Goal: Task Accomplishment & Management: Manage account settings

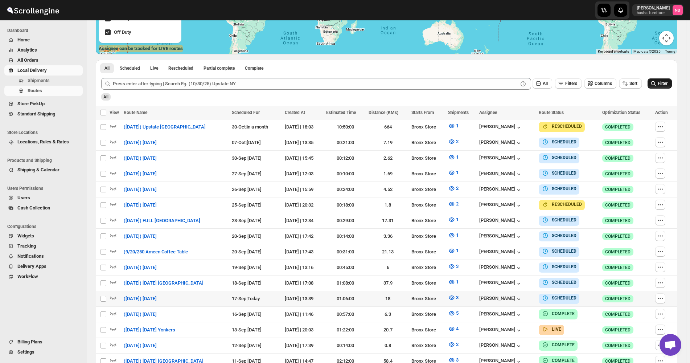
scroll to position [161, 0]
click at [660, 83] on button "Filter" at bounding box center [659, 83] width 24 height 10
click at [455, 295] on icon "button" at bounding box center [451, 297] width 7 height 7
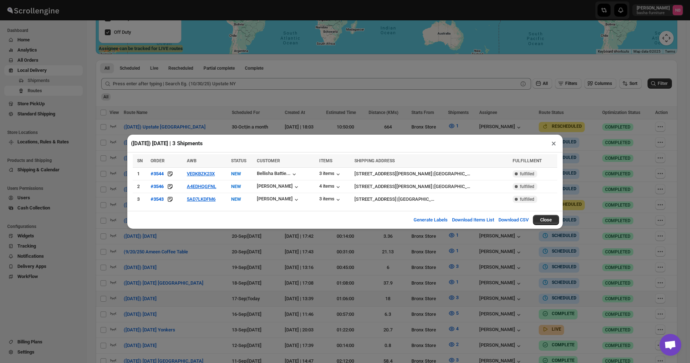
drag, startPoint x: 297, startPoint y: 300, endPoint x: 356, endPoint y: 301, distance: 59.1
click at [297, 300] on div "([DATE]) [DATE] | 3 Shipments × SN ORDER AWB STATUS CUSTOMER ITEMS SHIPPING ADD…" at bounding box center [345, 181] width 690 height 363
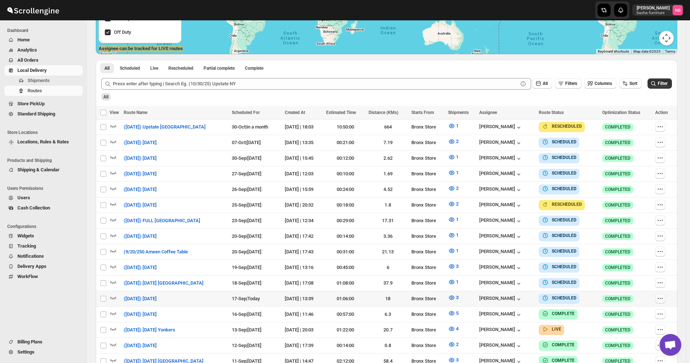
click at [662, 295] on icon "button" at bounding box center [659, 298] width 7 height 7
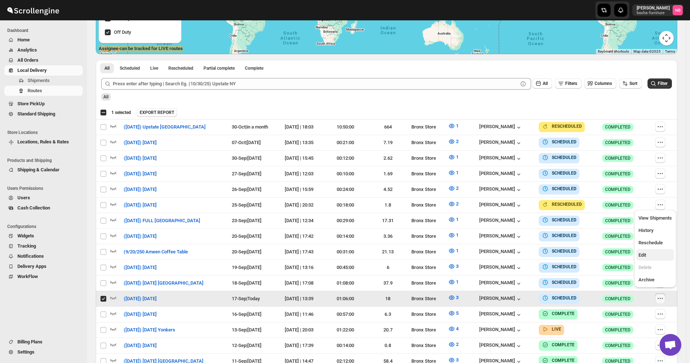
click at [659, 259] on button "Edit" at bounding box center [655, 255] width 38 height 12
checkbox input "false"
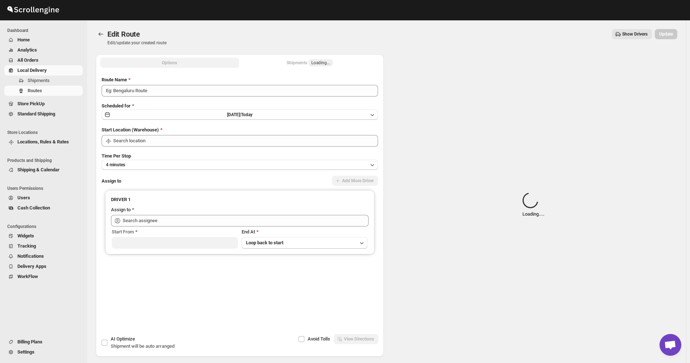
type input "([DATE]) [DATE]"
type input "Bronx Store"
type input "[PERSON_NAME] ([EMAIL_ADDRESS][DOMAIN_NAME])"
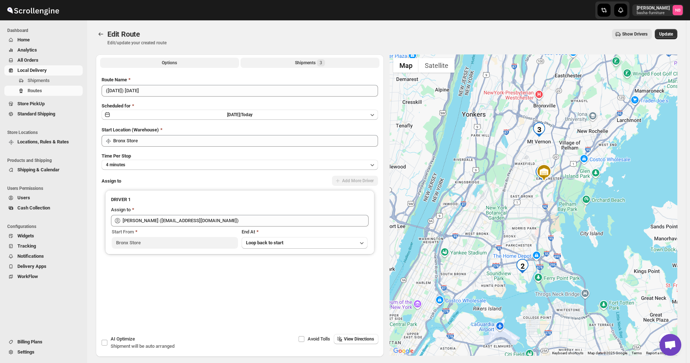
click at [300, 66] on div "Shipments 3" at bounding box center [310, 62] width 30 height 7
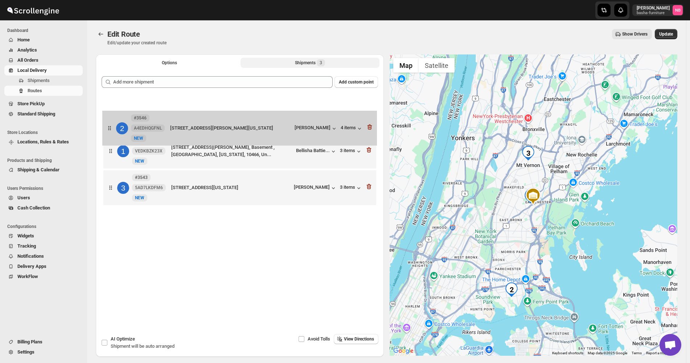
drag, startPoint x: 258, startPoint y: 151, endPoint x: 255, endPoint y: 119, distance: 32.4
click at [255, 119] on div "1 #3544 VEDKBZK23X New NEW [STREET_ADDRESS][PERSON_NAME], Basement , [GEOGRAPHI…" at bounding box center [240, 152] width 276 height 114
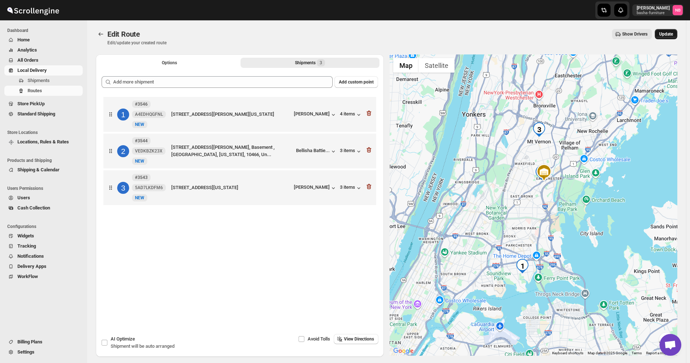
click at [673, 34] on span "Update" at bounding box center [666, 34] width 14 height 6
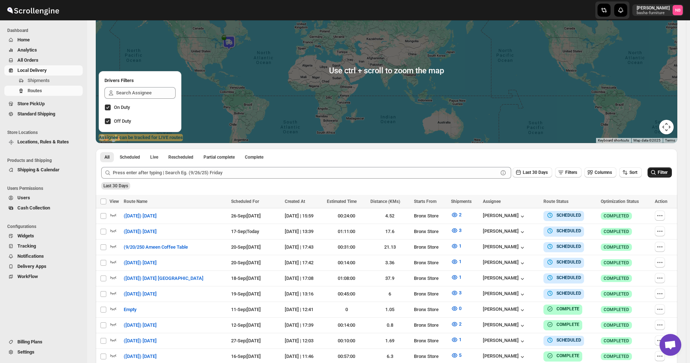
scroll to position [73, 0]
click at [641, 173] on button "Sort" at bounding box center [630, 172] width 22 height 10
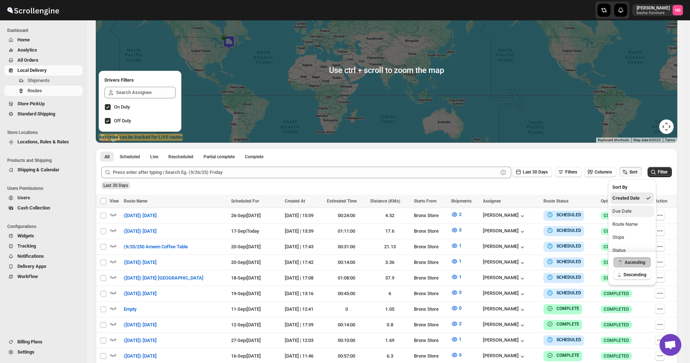
click at [630, 207] on button "Due Date" at bounding box center [632, 211] width 44 height 12
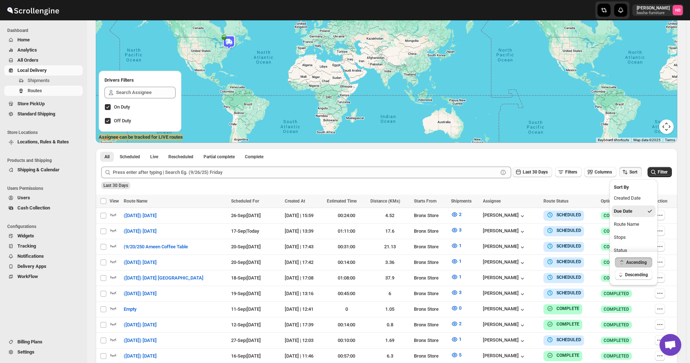
click at [546, 171] on span "Last 30 Days" at bounding box center [535, 171] width 25 height 5
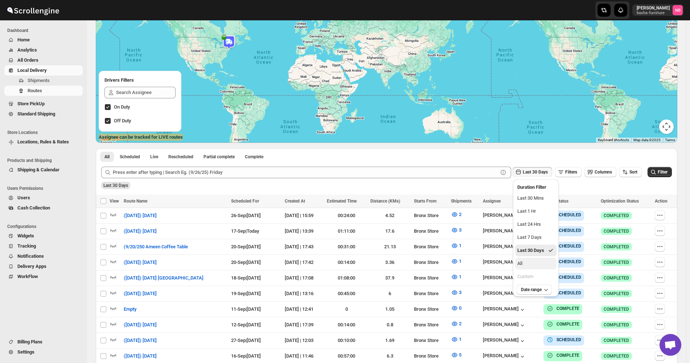
click at [530, 263] on button "All" at bounding box center [535, 264] width 41 height 12
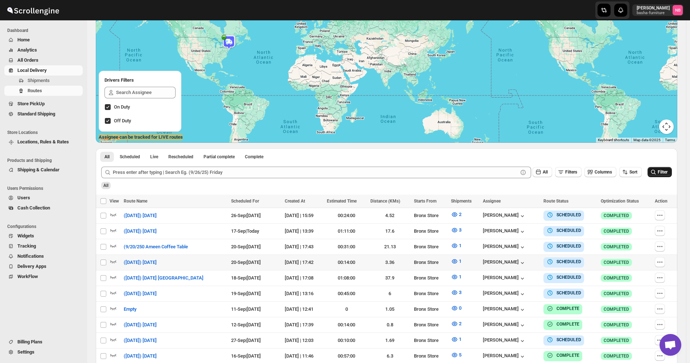
click at [667, 176] on button "Filter" at bounding box center [659, 172] width 24 height 10
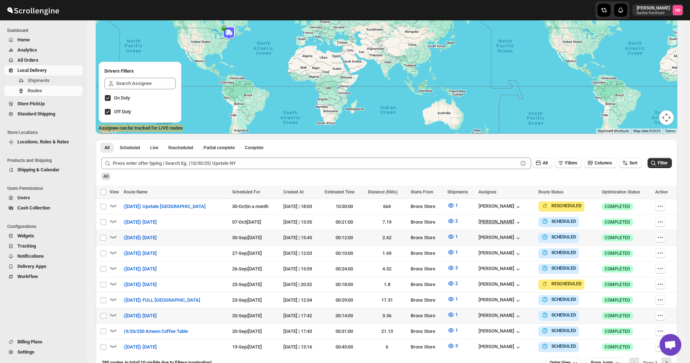
scroll to position [109, 0]
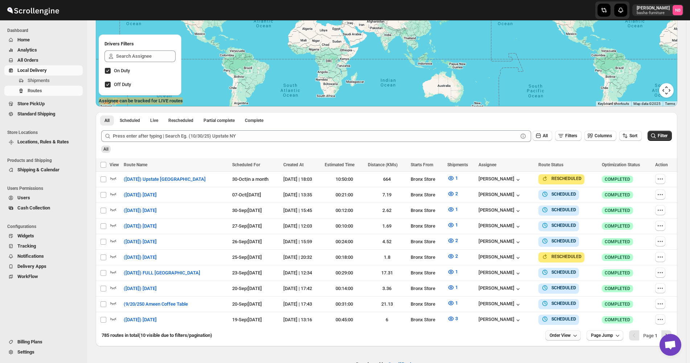
click at [575, 333] on icon "button" at bounding box center [574, 335] width 7 height 7
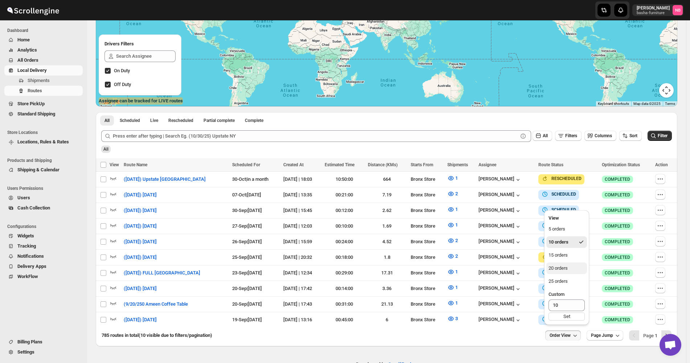
click at [563, 269] on div "20 orders" at bounding box center [557, 267] width 19 height 7
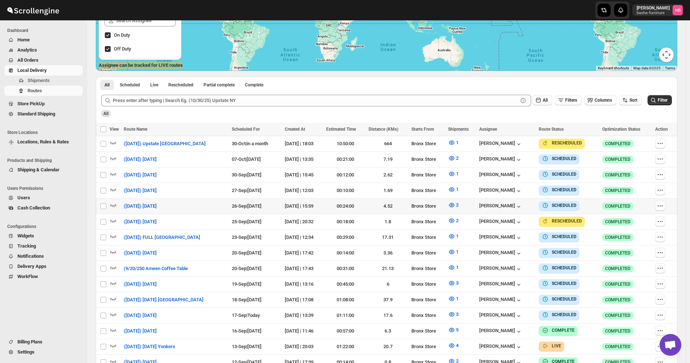
scroll to position [145, 0]
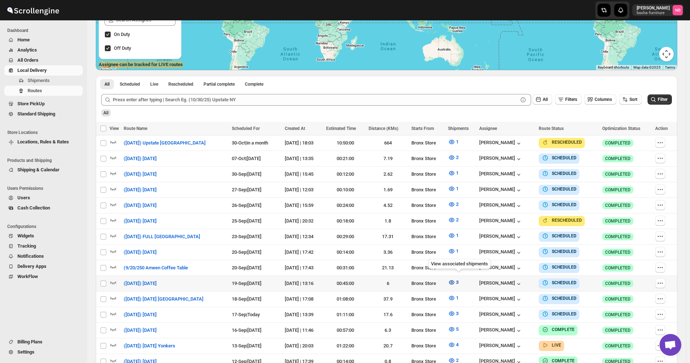
click at [455, 281] on icon "button" at bounding box center [451, 282] width 7 height 7
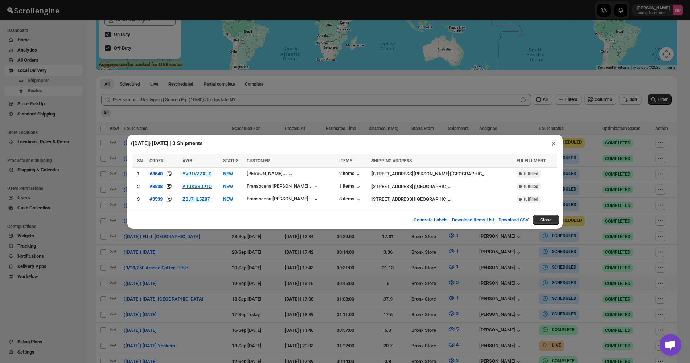
click at [215, 262] on div "([DATE]) [DATE] | 3 Shipments × SN ORDER AWB STATUS CUSTOMER ITEMS SHIPPING ADD…" at bounding box center [345, 181] width 690 height 363
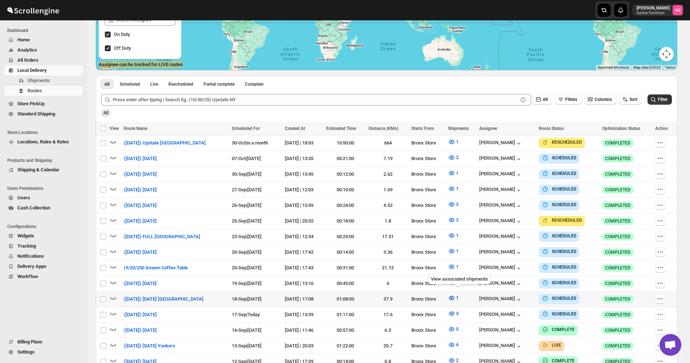
click at [455, 297] on icon "button" at bounding box center [451, 297] width 7 height 7
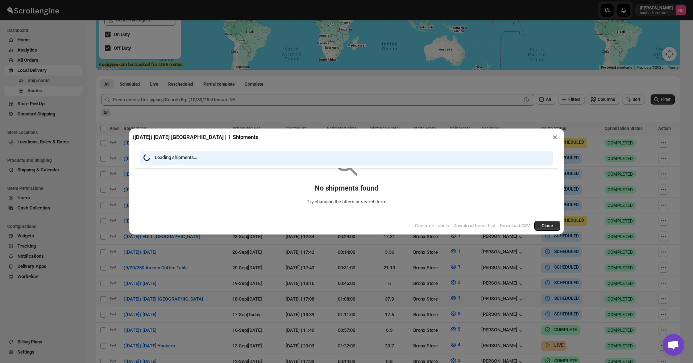
click at [331, 285] on div "([DATE]) [DATE] [GEOGRAPHIC_DATA] | 1 Shipments × Loading shipments… No shipmen…" at bounding box center [346, 181] width 693 height 363
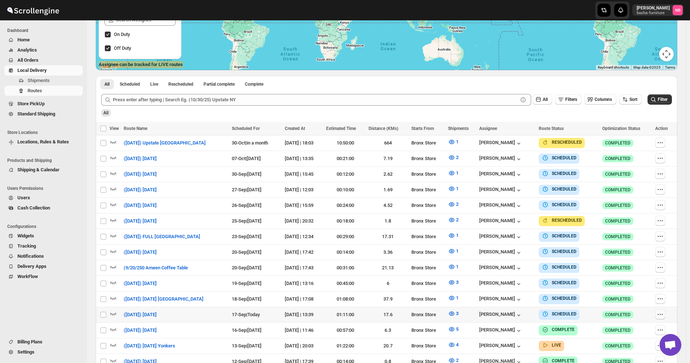
click at [664, 310] on icon "button" at bounding box center [659, 313] width 7 height 7
checkbox input "true"
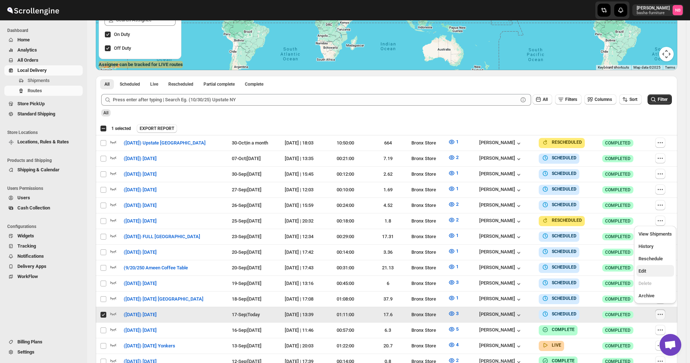
click at [646, 272] on span "Edit" at bounding box center [642, 270] width 8 height 5
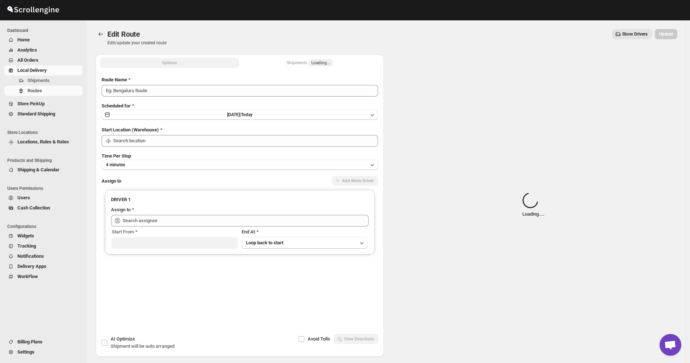
type input "([DATE]) [DATE]"
type input "Bronx Store"
type input "[PERSON_NAME] ([EMAIL_ADDRESS][DOMAIN_NAME])"
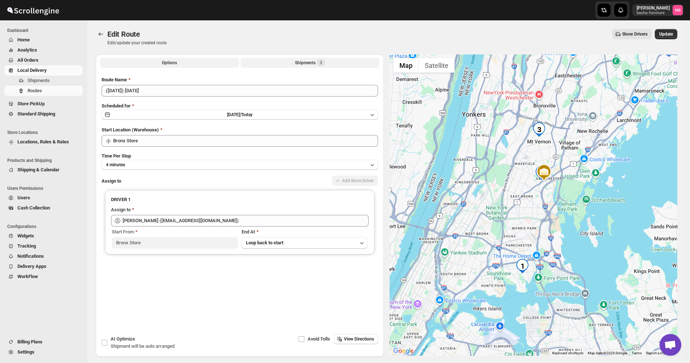
click at [316, 62] on div "Shipments 3" at bounding box center [310, 62] width 30 height 7
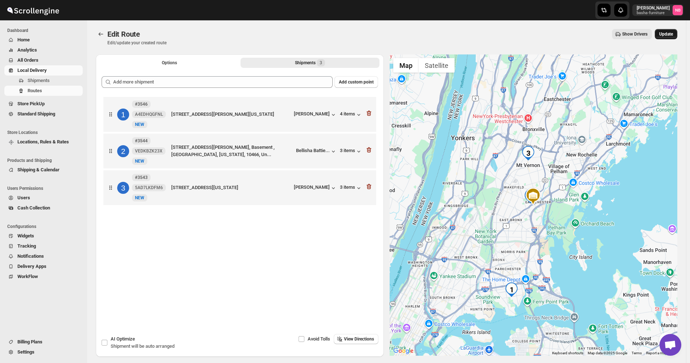
click at [670, 37] on button "Update" at bounding box center [666, 34] width 22 height 10
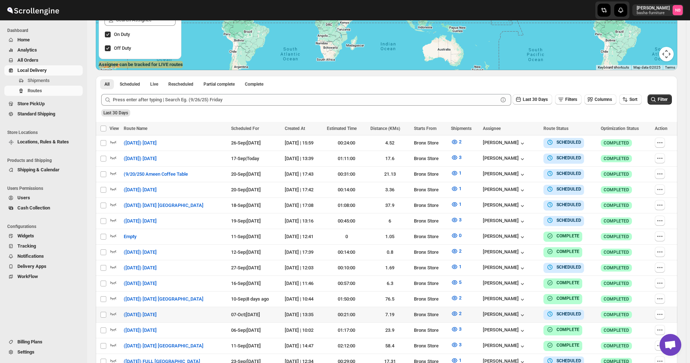
scroll to position [218, 0]
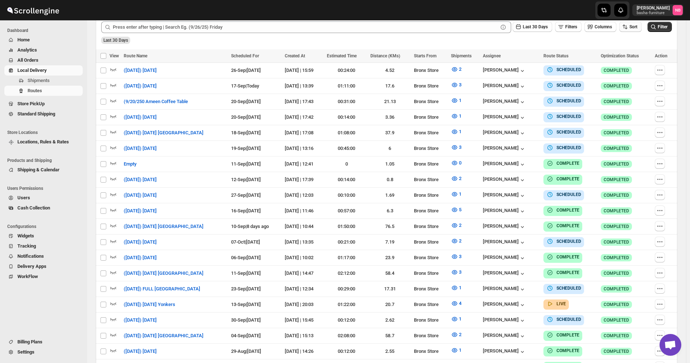
click at [629, 30] on icon "button" at bounding box center [624, 26] width 7 height 7
click at [619, 63] on div "Due Date" at bounding box center [621, 65] width 19 height 7
click at [547, 21] on div "Last 30 Days Filters Columns Sort" at bounding box center [576, 26] width 132 height 14
click at [544, 27] on span "Last 30 Days" at bounding box center [535, 26] width 25 height 5
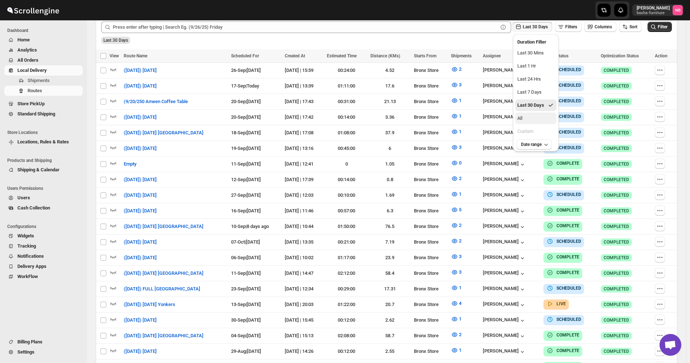
click at [535, 115] on button "All" at bounding box center [535, 118] width 41 height 12
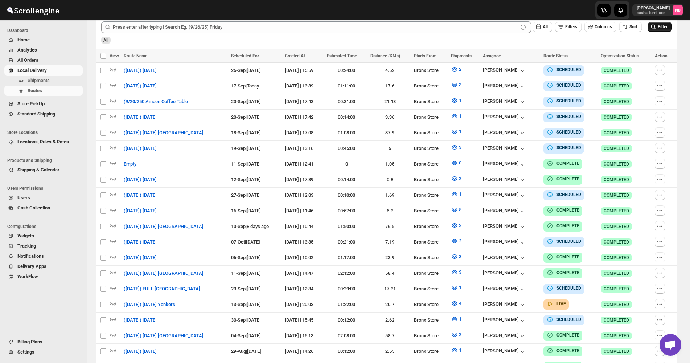
click at [654, 31] on button "Filter" at bounding box center [659, 27] width 24 height 10
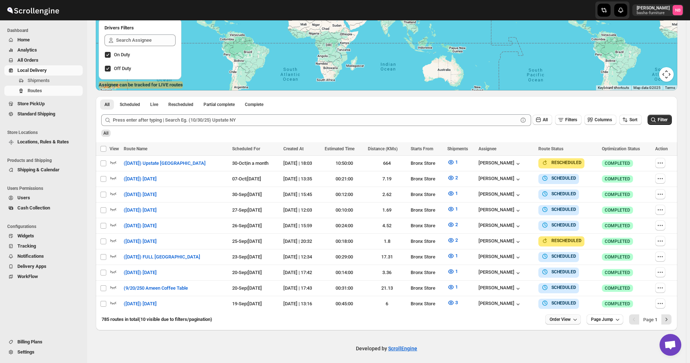
click at [565, 314] on button "Order View" at bounding box center [563, 319] width 36 height 10
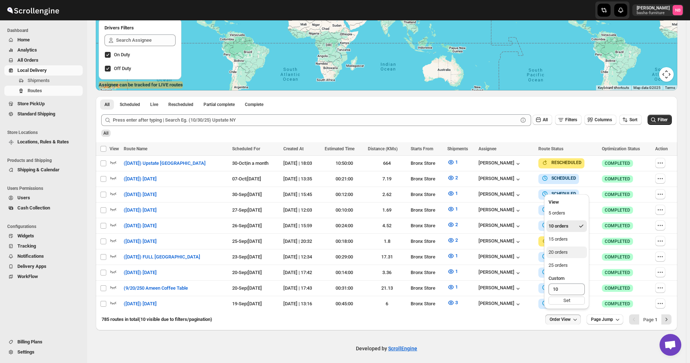
click at [573, 249] on button "20 orders" at bounding box center [566, 252] width 41 height 12
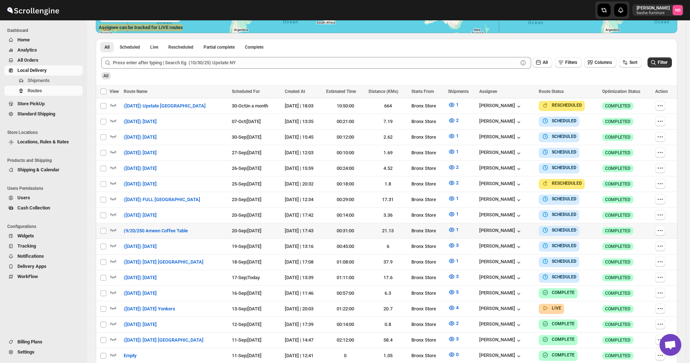
scroll to position [197, 0]
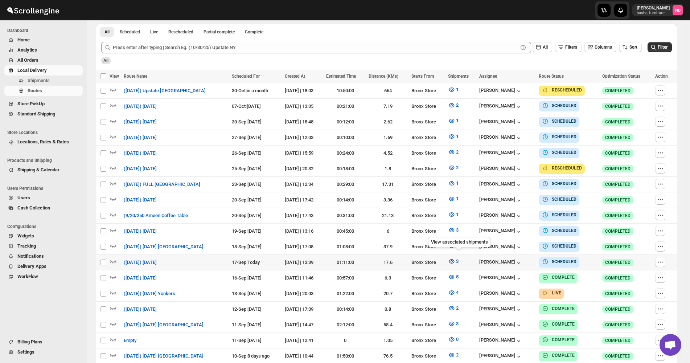
click at [454, 258] on icon "button" at bounding box center [451, 261] width 7 height 7
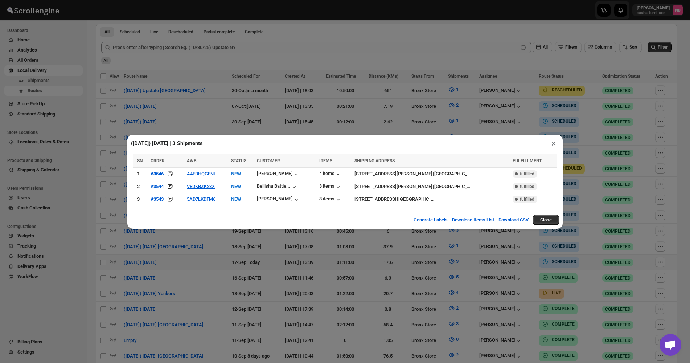
click at [428, 292] on div "([DATE]) [DATE] | 3 Shipments × SN ORDER AWB STATUS CUSTOMER ITEMS SHIPPING ADD…" at bounding box center [345, 181] width 690 height 363
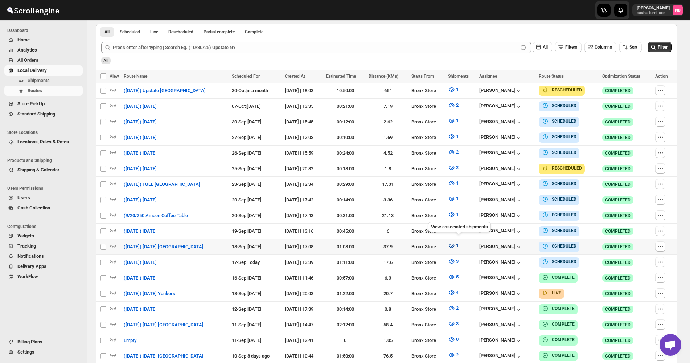
click at [461, 243] on button "1" at bounding box center [453, 246] width 19 height 12
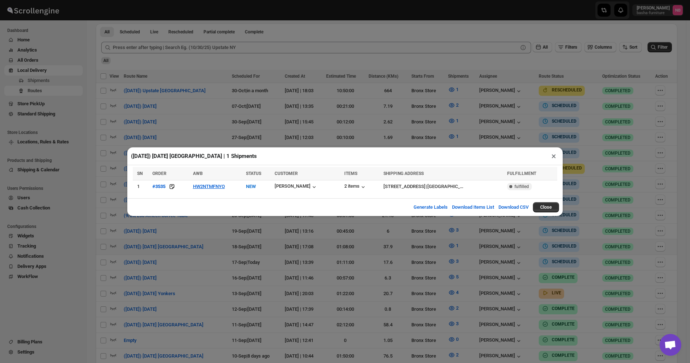
click at [368, 260] on div "([DATE]) [DATE] [GEOGRAPHIC_DATA] | 1 Shipments × SN ORDER AWB STATUS CUSTOMER …" at bounding box center [345, 181] width 690 height 363
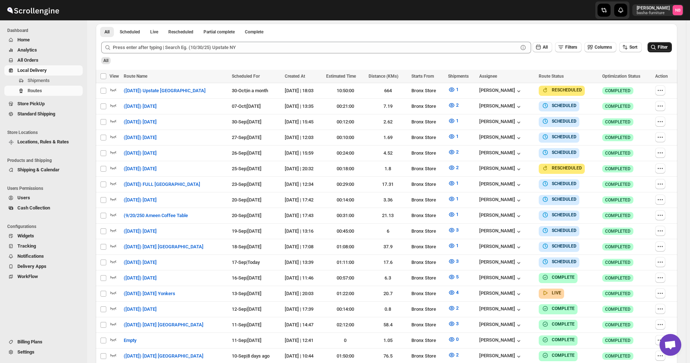
click at [657, 49] on icon "submit" at bounding box center [653, 47] width 7 height 7
click at [671, 52] on button "Filter" at bounding box center [659, 47] width 24 height 10
